Goal: Check status: Check status

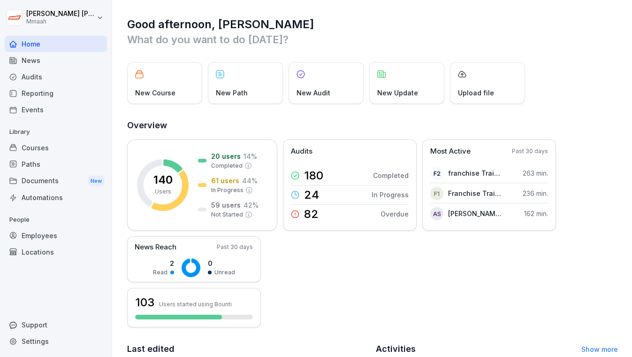
click at [40, 146] on div "Courses" at bounding box center [56, 147] width 102 height 16
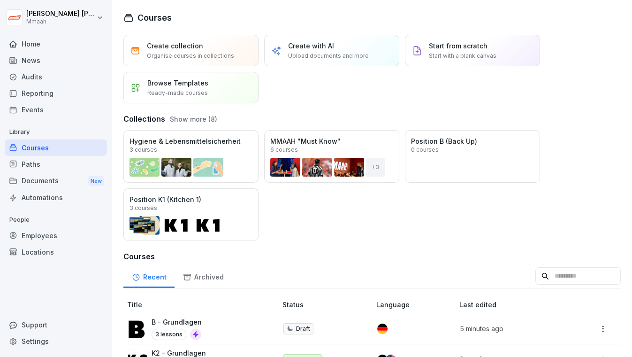
click at [47, 236] on div "Employees" at bounding box center [56, 235] width 102 height 16
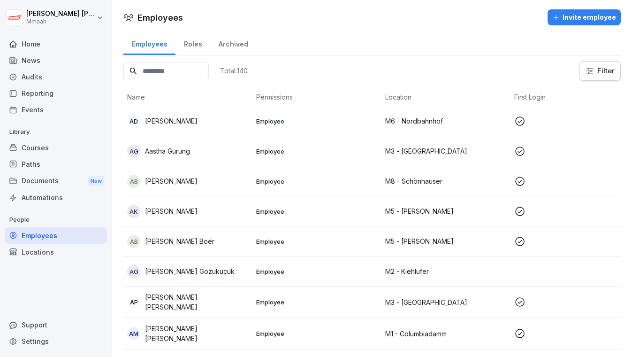
click at [170, 69] on input at bounding box center [165, 71] width 85 height 18
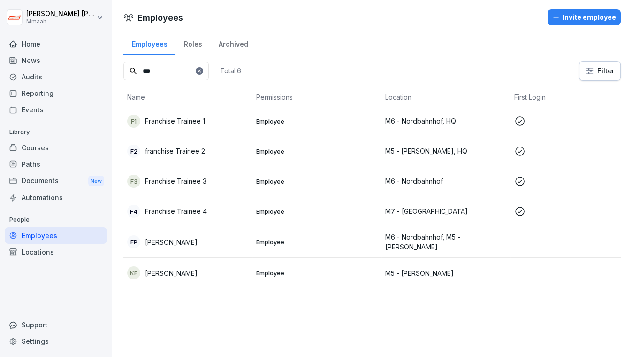
type input "***"
click at [218, 190] on td "F3 Franchise Trainee 3" at bounding box center [187, 181] width 129 height 30
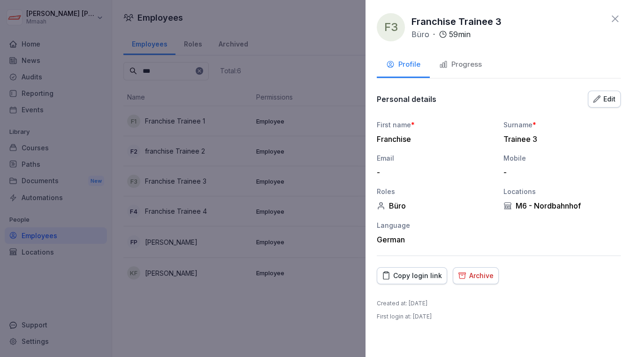
click at [463, 64] on div "Progress" at bounding box center [460, 64] width 43 height 11
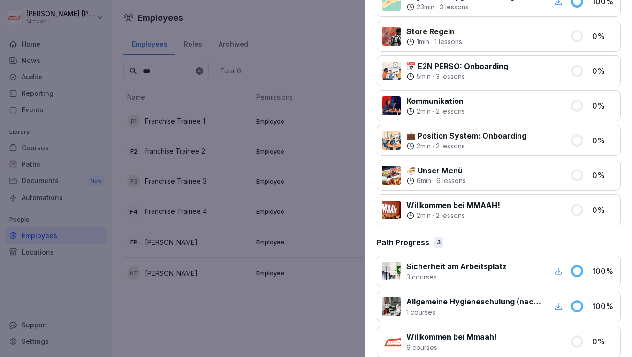
scroll to position [287, 0]
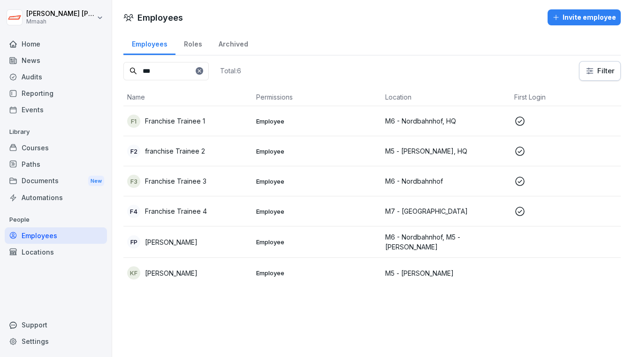
click at [311, 207] on p "Employee" at bounding box center [317, 211] width 122 height 8
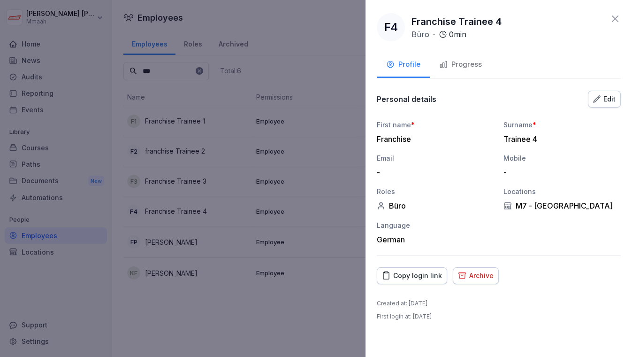
click at [469, 64] on div "Progress" at bounding box center [460, 64] width 43 height 11
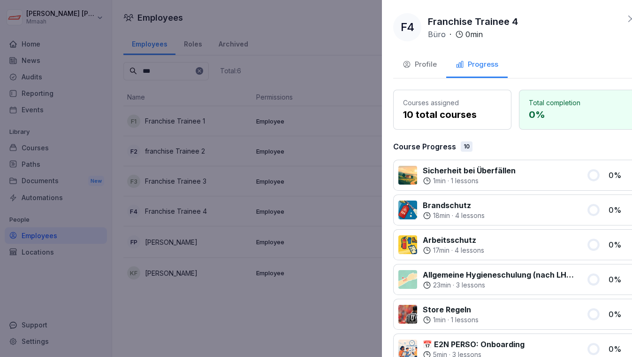
click at [214, 183] on div at bounding box center [316, 178] width 632 height 357
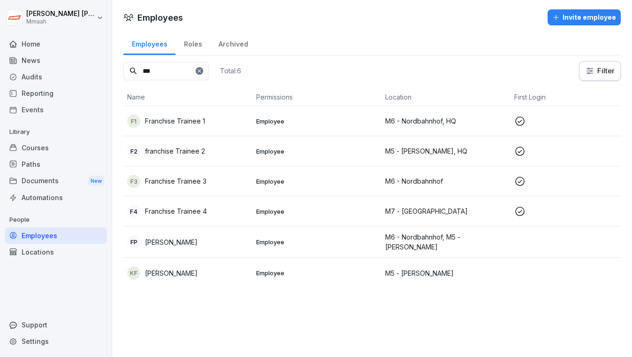
click at [215, 128] on td "F1 Franchise Trainee 1" at bounding box center [187, 121] width 129 height 30
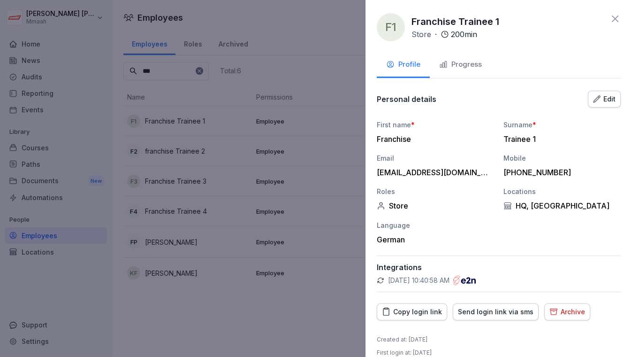
click at [463, 69] on div "Progress" at bounding box center [460, 64] width 43 height 11
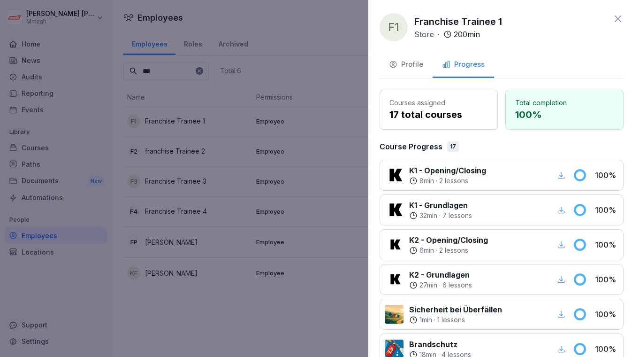
click at [200, 147] on div at bounding box center [316, 178] width 632 height 357
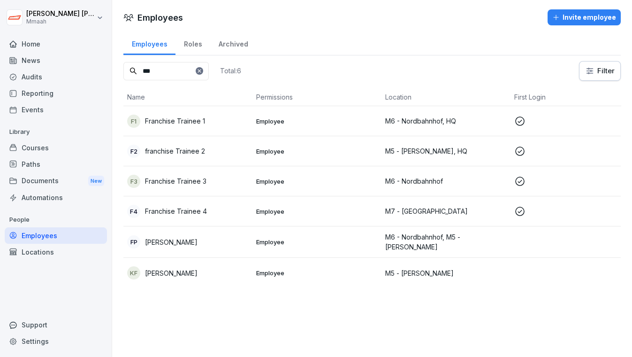
click at [200, 147] on p "franchise Trainee 2" at bounding box center [175, 151] width 60 height 10
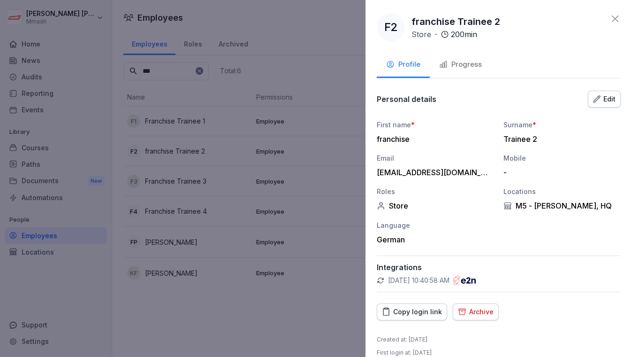
click at [458, 61] on div "Progress" at bounding box center [460, 64] width 43 height 11
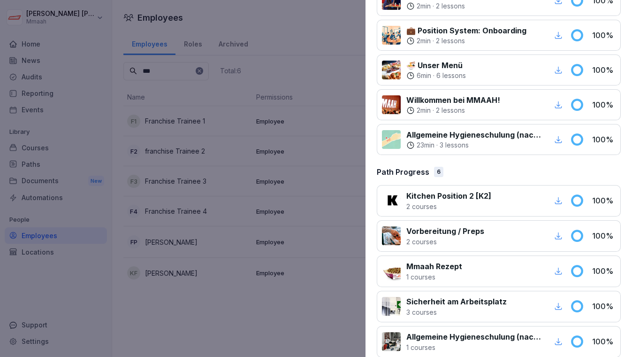
scroll to position [633, 0]
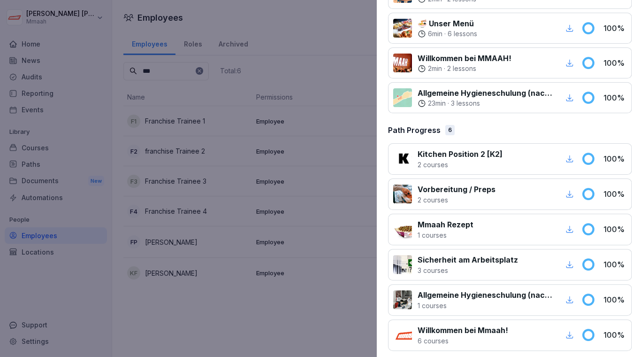
click at [299, 321] on div at bounding box center [316, 178] width 632 height 357
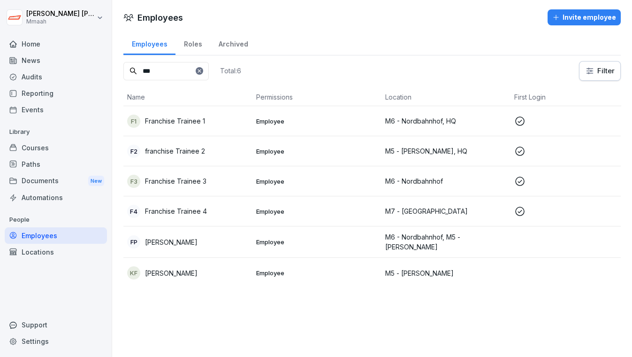
click at [202, 71] on icon at bounding box center [200, 71] width 6 height 6
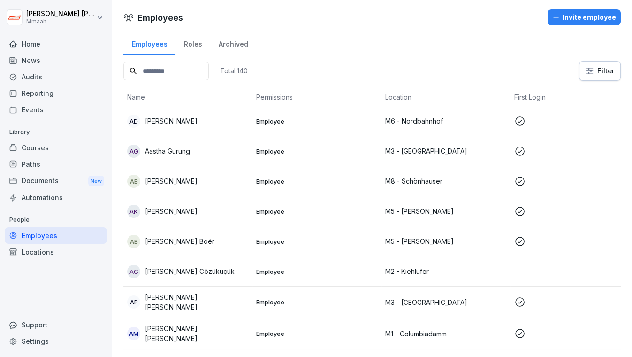
click at [196, 44] on div "Roles" at bounding box center [193, 43] width 35 height 24
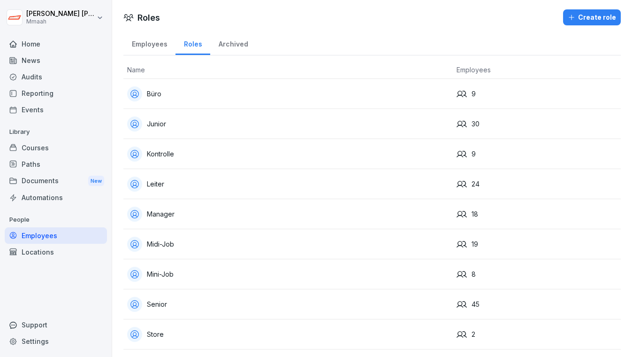
click at [204, 89] on div "Büro" at bounding box center [288, 93] width 322 height 15
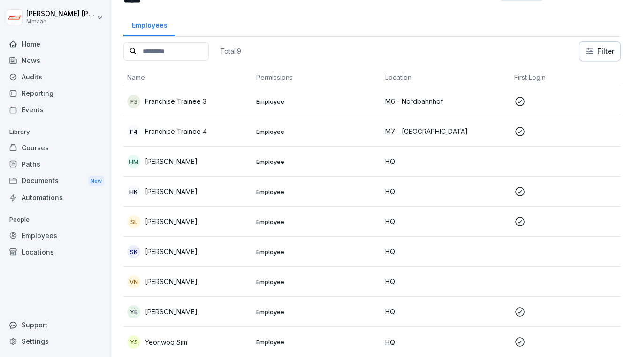
scroll to position [45, 0]
click at [38, 149] on div "Courses" at bounding box center [56, 147] width 102 height 16
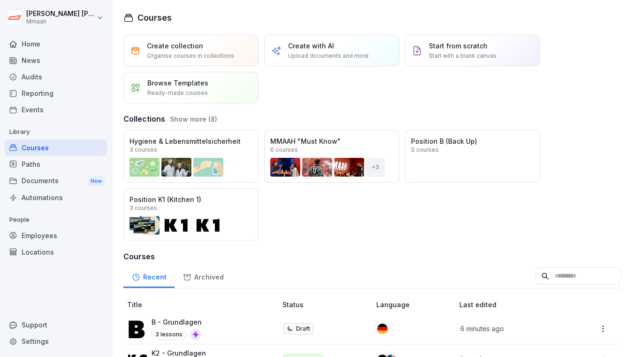
click at [39, 71] on div "Audits" at bounding box center [56, 77] width 102 height 16
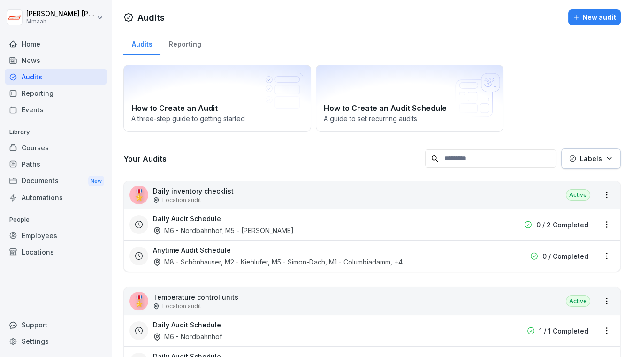
click at [347, 193] on div "🎖️ Daily inventory checklist Location audit Active" at bounding box center [372, 194] width 497 height 27
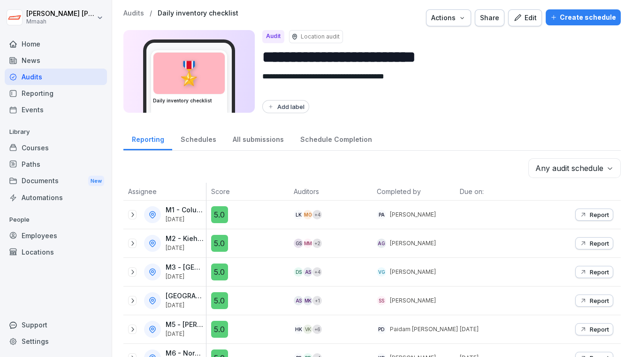
click at [259, 136] on div "All submissions" at bounding box center [258, 138] width 68 height 24
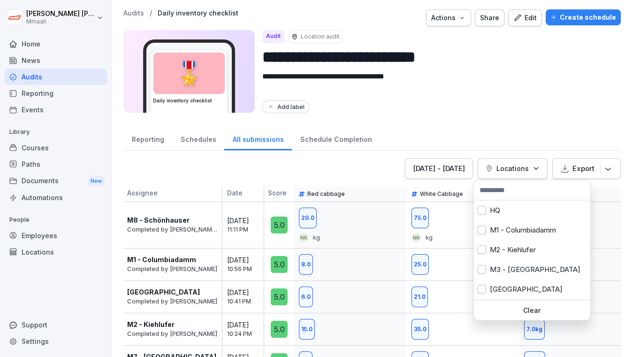
click at [506, 164] on p "Locations" at bounding box center [513, 168] width 32 height 10
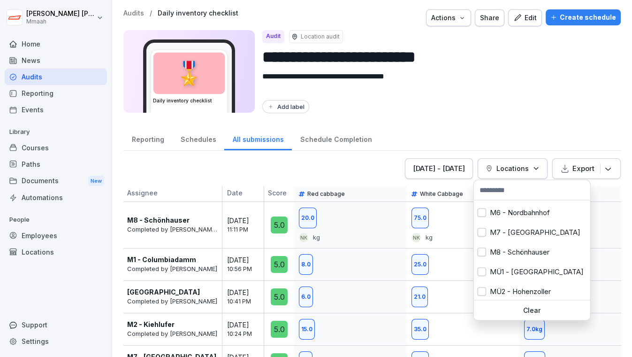
scroll to position [116, 0]
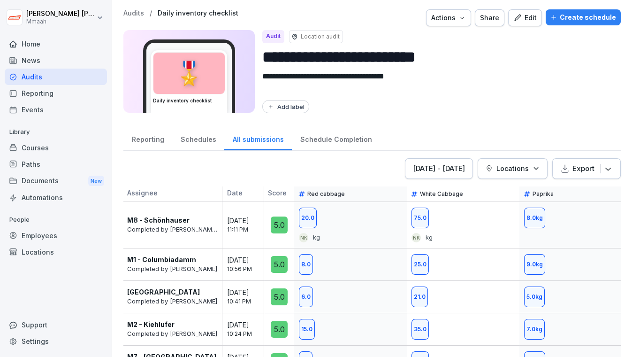
click at [500, 75] on html "**********" at bounding box center [316, 178] width 632 height 357
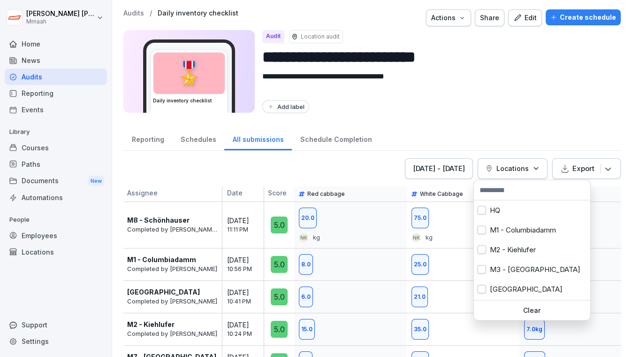
click at [516, 173] on button "Locations" at bounding box center [513, 168] width 70 height 21
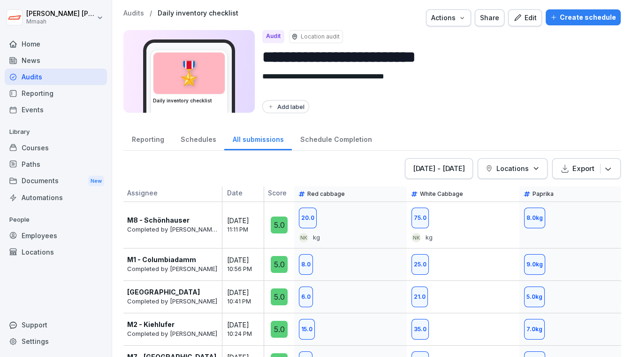
click at [524, 126] on html "**********" at bounding box center [316, 178] width 632 height 357
click at [62, 76] on div "Audits" at bounding box center [56, 77] width 102 height 16
